Goal: Use online tool/utility: Utilize a website feature to perform a specific function

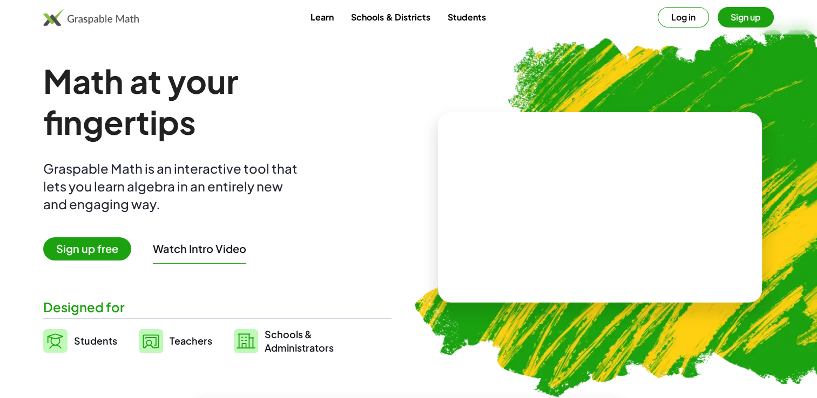
click at [176, 341] on span "Teachers" at bounding box center [190, 341] width 43 height 12
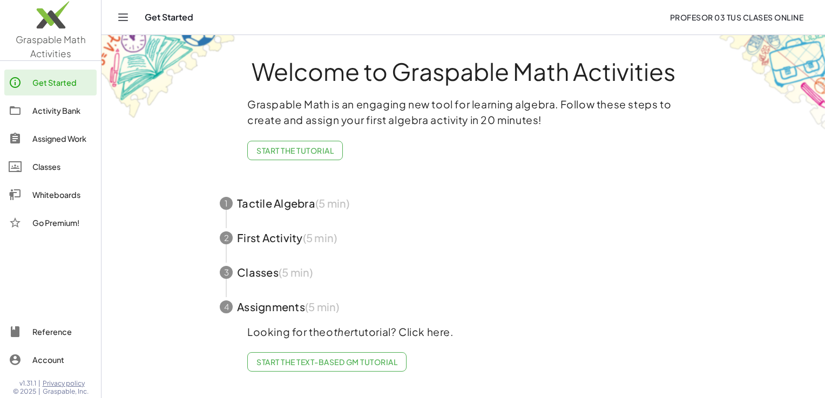
click at [63, 194] on div "Whiteboards" at bounding box center [62, 194] width 60 height 13
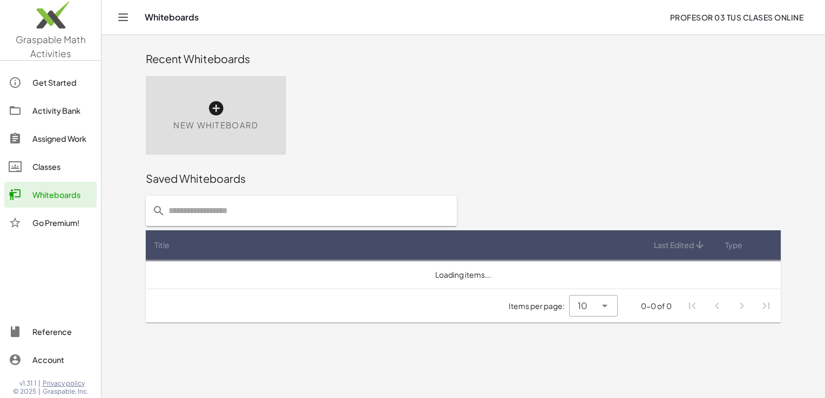
click at [200, 117] on div "New Whiteboard" at bounding box center [216, 115] width 140 height 79
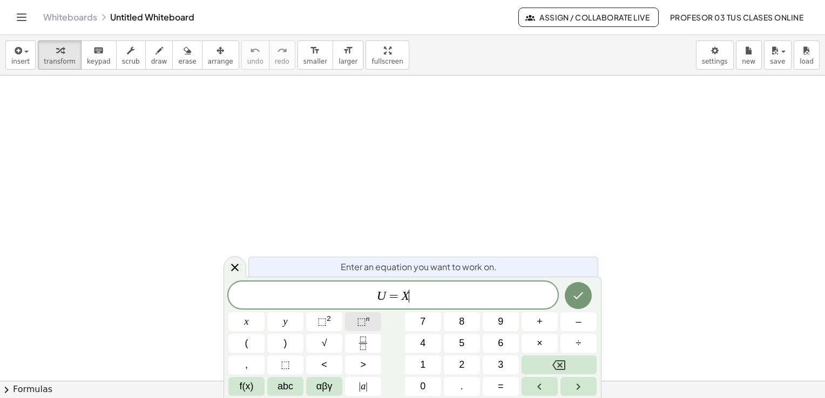
click at [371, 319] on button "⬚ n" at bounding box center [363, 321] width 36 height 19
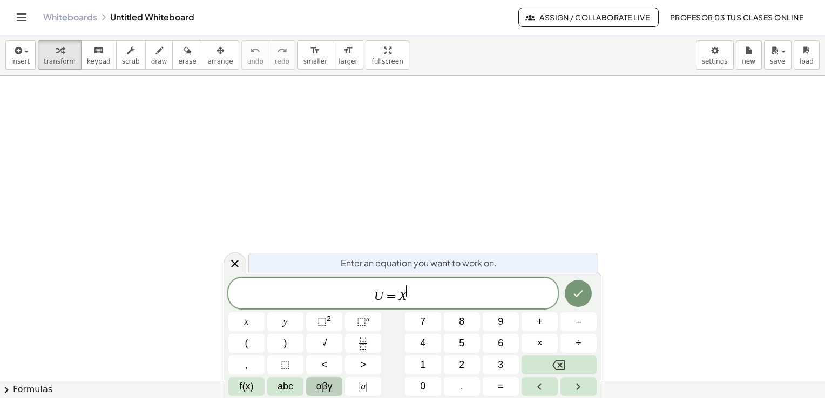
click at [334, 387] on button "αβγ" at bounding box center [324, 386] width 36 height 19
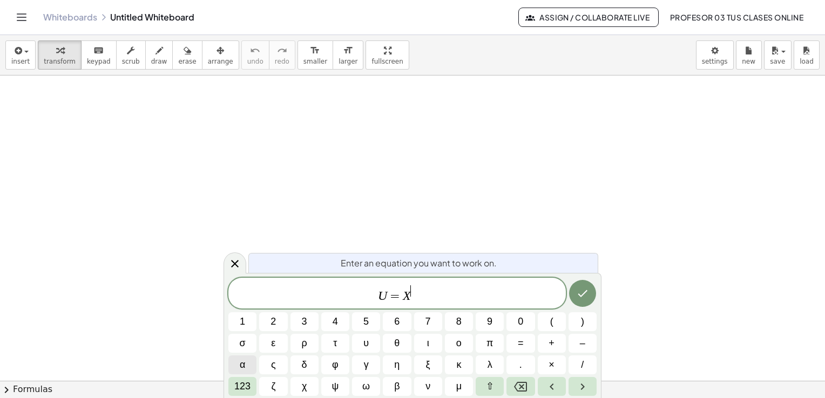
click at [248, 365] on button "α" at bounding box center [242, 365] width 28 height 19
click at [243, 385] on span "123" at bounding box center [242, 386] width 16 height 15
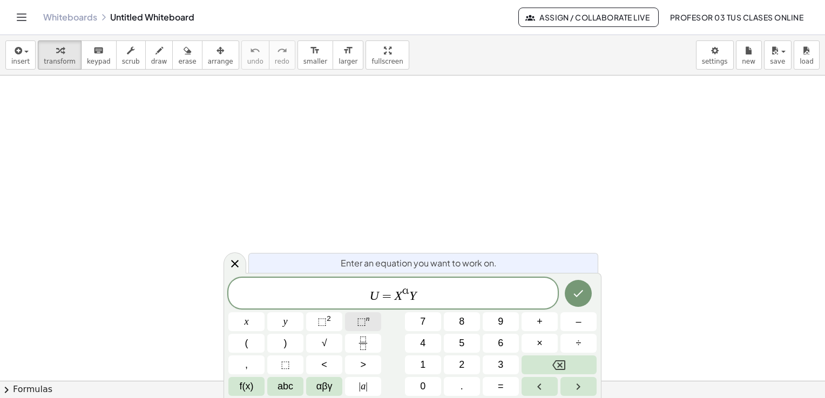
click at [359, 326] on span "⬚" at bounding box center [361, 321] width 9 height 11
click at [327, 386] on span "αβγ" at bounding box center [324, 386] width 16 height 15
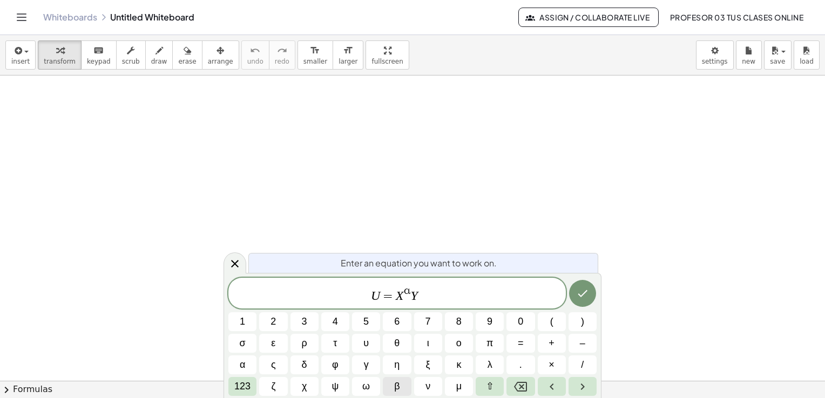
click at [391, 386] on button "β" at bounding box center [397, 386] width 28 height 19
click at [588, 293] on icon "Done" at bounding box center [582, 293] width 13 height 13
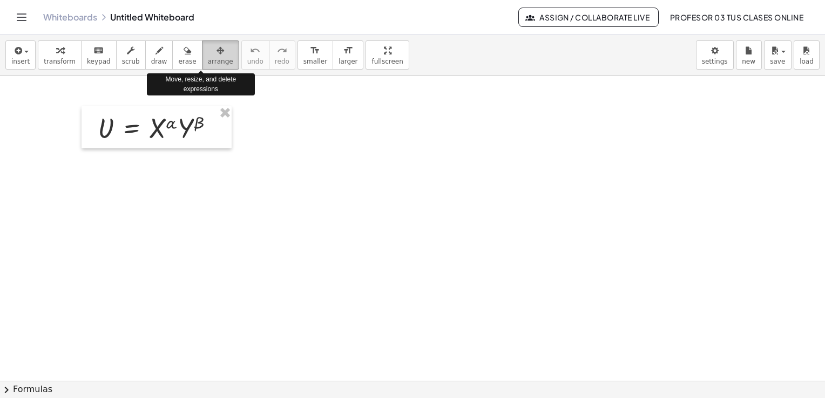
click at [208, 58] on span "arrange" at bounding box center [220, 62] width 25 height 8
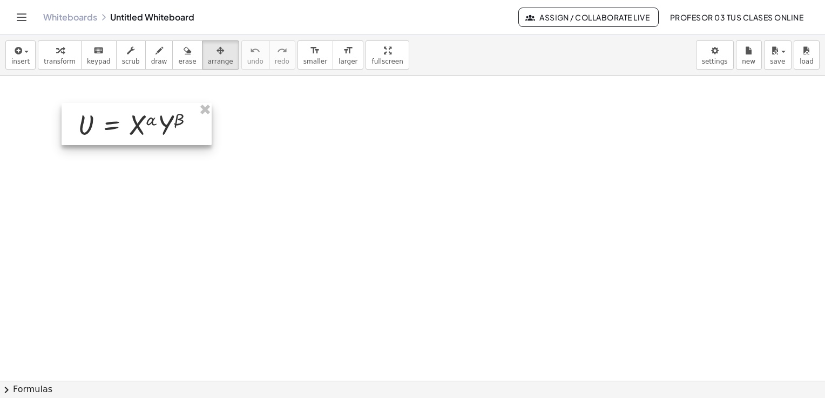
drag, startPoint x: 205, startPoint y: 137, endPoint x: 181, endPoint y: 133, distance: 24.1
click at [181, 133] on div at bounding box center [137, 124] width 150 height 42
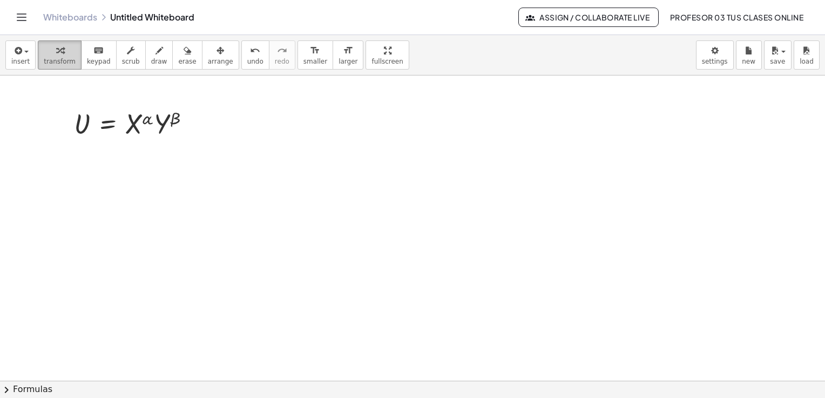
click at [60, 64] on span "transform" at bounding box center [60, 62] width 32 height 8
click at [193, 125] on div at bounding box center [194, 124] width 12 height 12
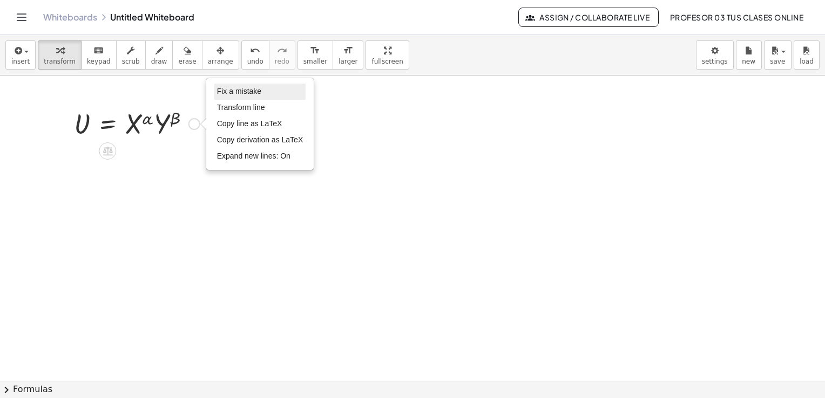
click at [237, 91] on span "Fix a mistake" at bounding box center [239, 91] width 44 height 9
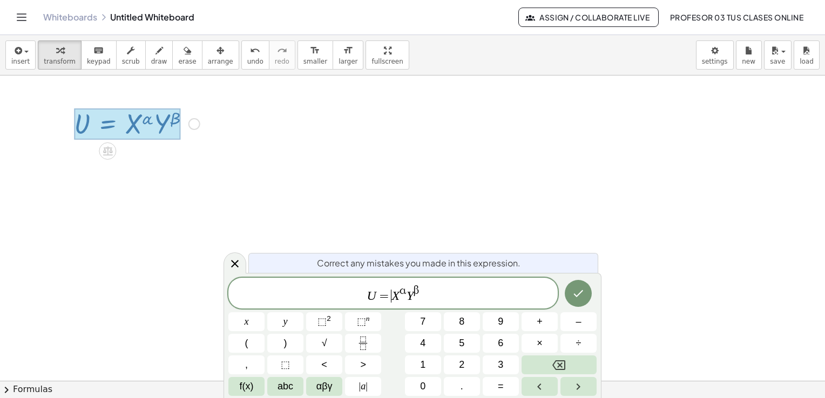
click at [392, 295] on var "X" at bounding box center [395, 296] width 8 height 14
click at [409, 295] on var "Y" at bounding box center [412, 296] width 7 height 14
click at [580, 297] on icon "Done" at bounding box center [578, 293] width 13 height 13
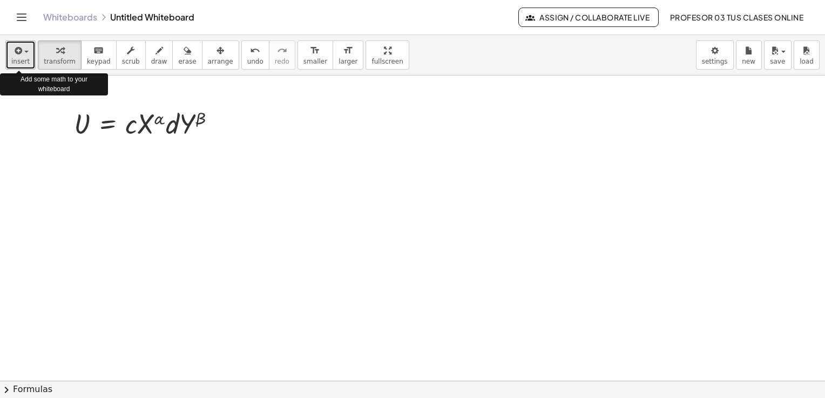
click at [22, 63] on span "insert" at bounding box center [20, 62] width 18 height 8
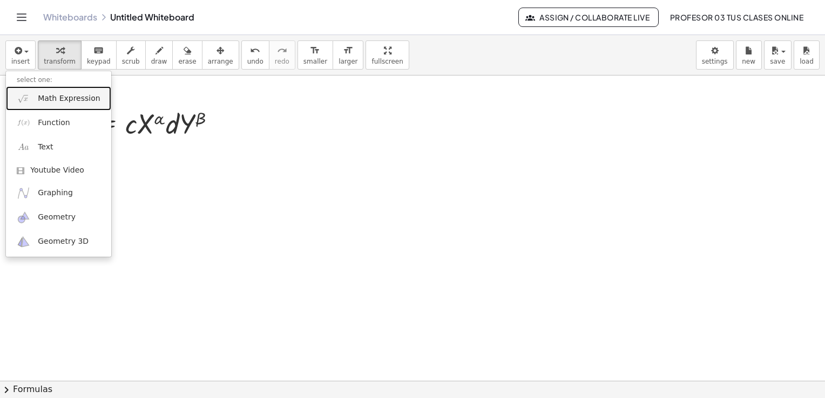
click at [37, 96] on link "Math Expression" at bounding box center [58, 98] width 105 height 24
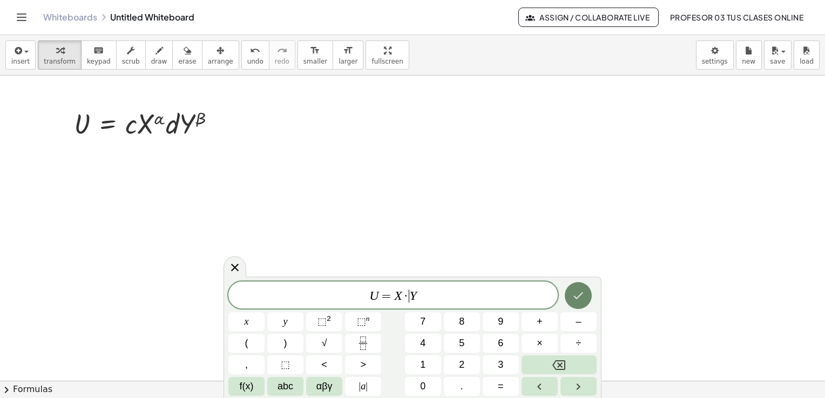
click at [574, 293] on icon "Done" at bounding box center [578, 295] width 13 height 13
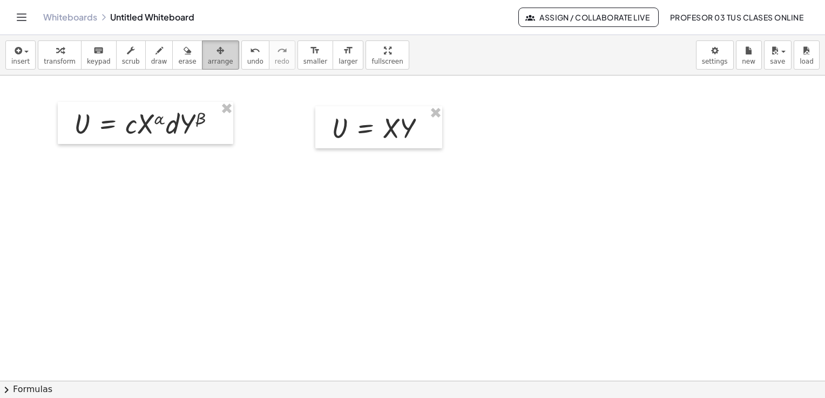
click at [208, 46] on div "button" at bounding box center [220, 50] width 25 height 13
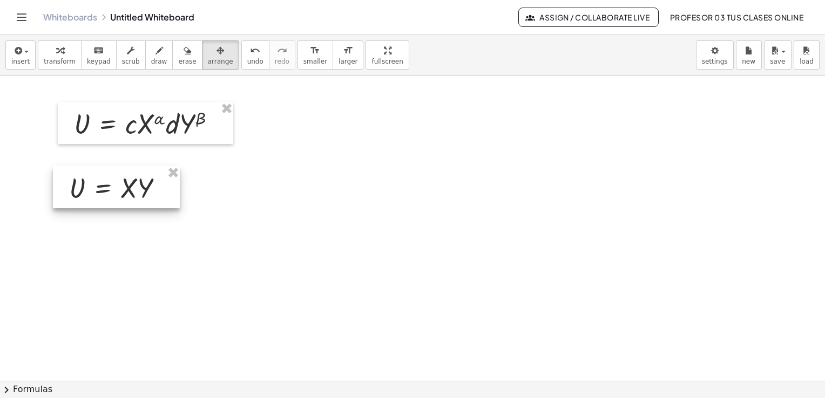
drag, startPoint x: 356, startPoint y: 142, endPoint x: 83, endPoint y: 191, distance: 277.8
click at [92, 202] on div at bounding box center [116, 187] width 127 height 42
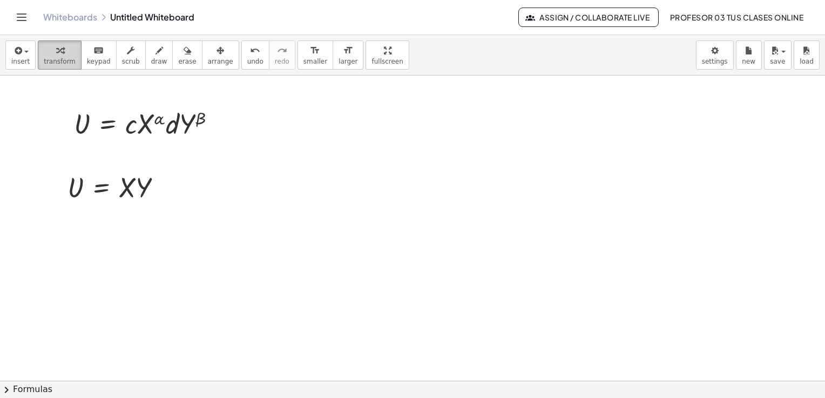
click at [52, 59] on span "transform" at bounding box center [60, 62] width 32 height 8
click at [22, 56] on button "insert" at bounding box center [20, 54] width 30 height 29
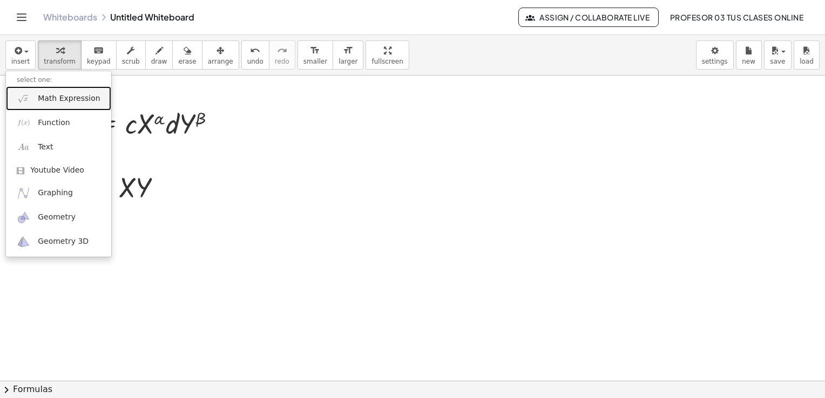
click at [46, 97] on span "Math Expression" at bounding box center [69, 98] width 62 height 11
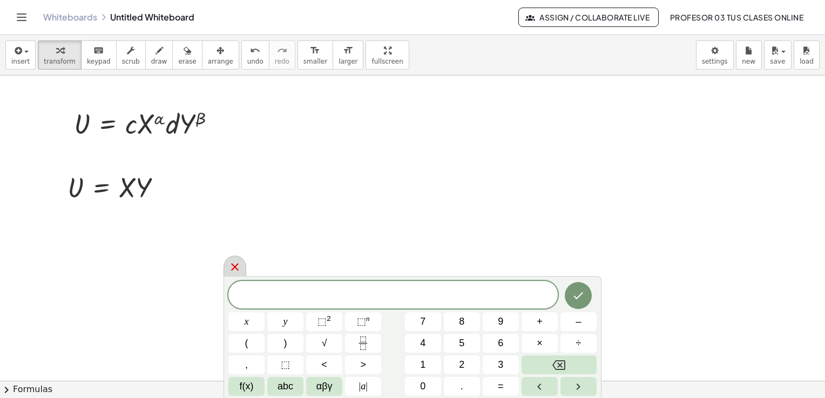
click at [239, 269] on icon at bounding box center [234, 267] width 13 height 13
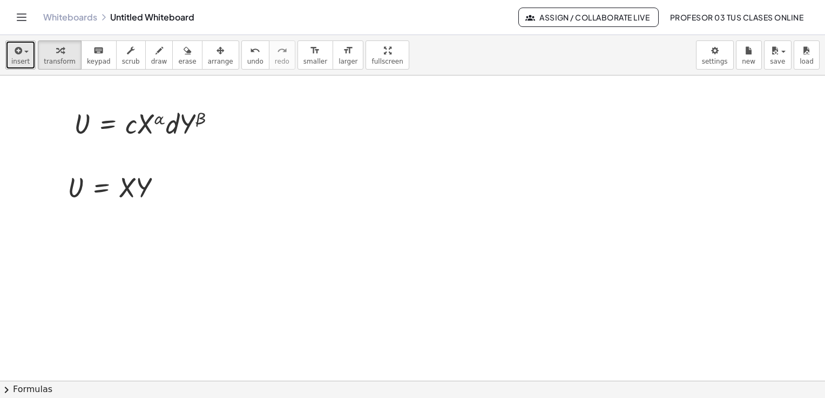
click at [10, 52] on button "insert" at bounding box center [20, 54] width 30 height 29
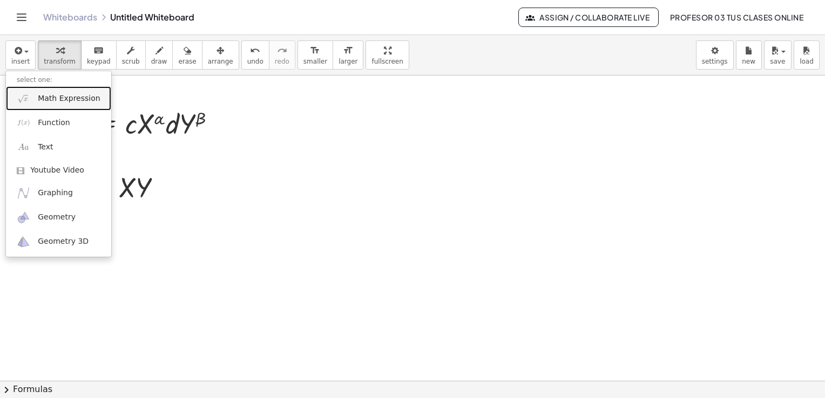
click at [47, 100] on span "Math Expression" at bounding box center [69, 98] width 62 height 11
